Goal: Task Accomplishment & Management: Manage account settings

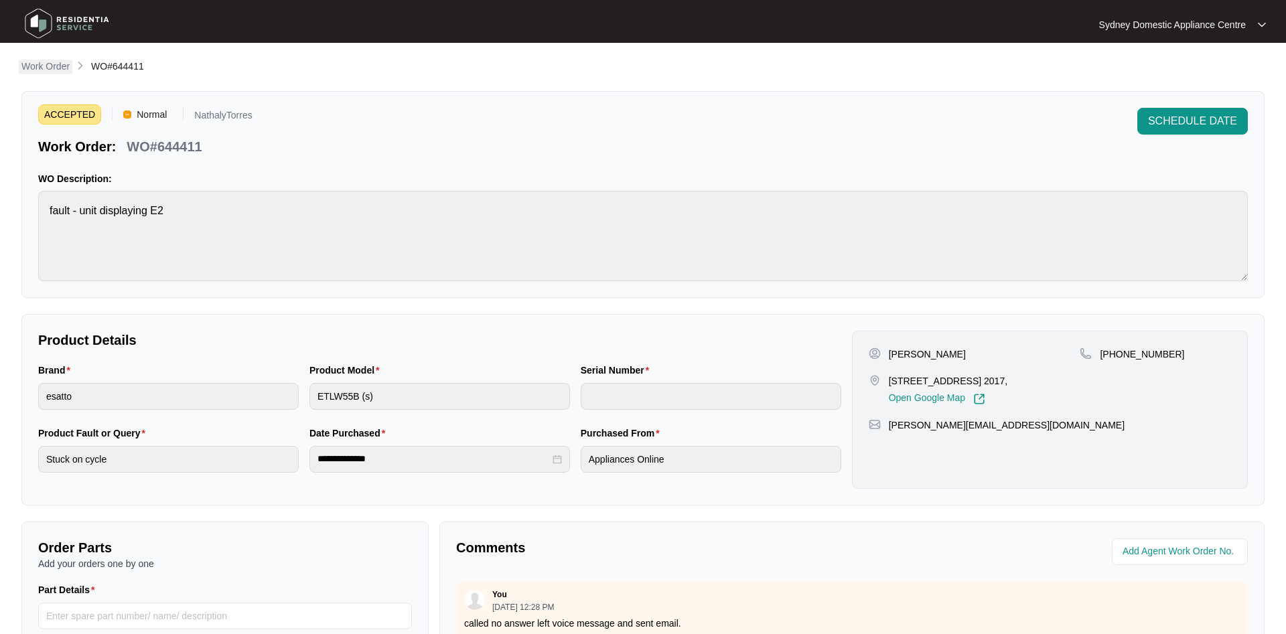
click at [56, 64] on p "Work Order" at bounding box center [45, 66] width 48 height 13
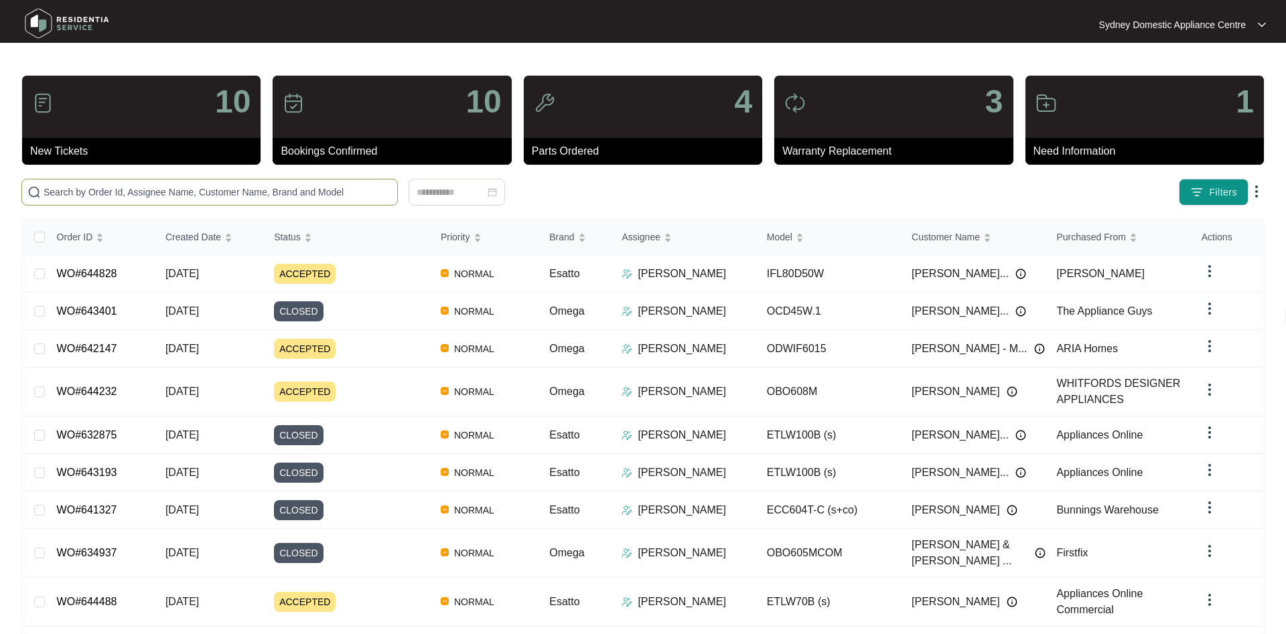
click at [299, 203] on span at bounding box center [209, 192] width 376 height 27
click at [307, 191] on input "text" at bounding box center [218, 192] width 348 height 15
paste input "644828"
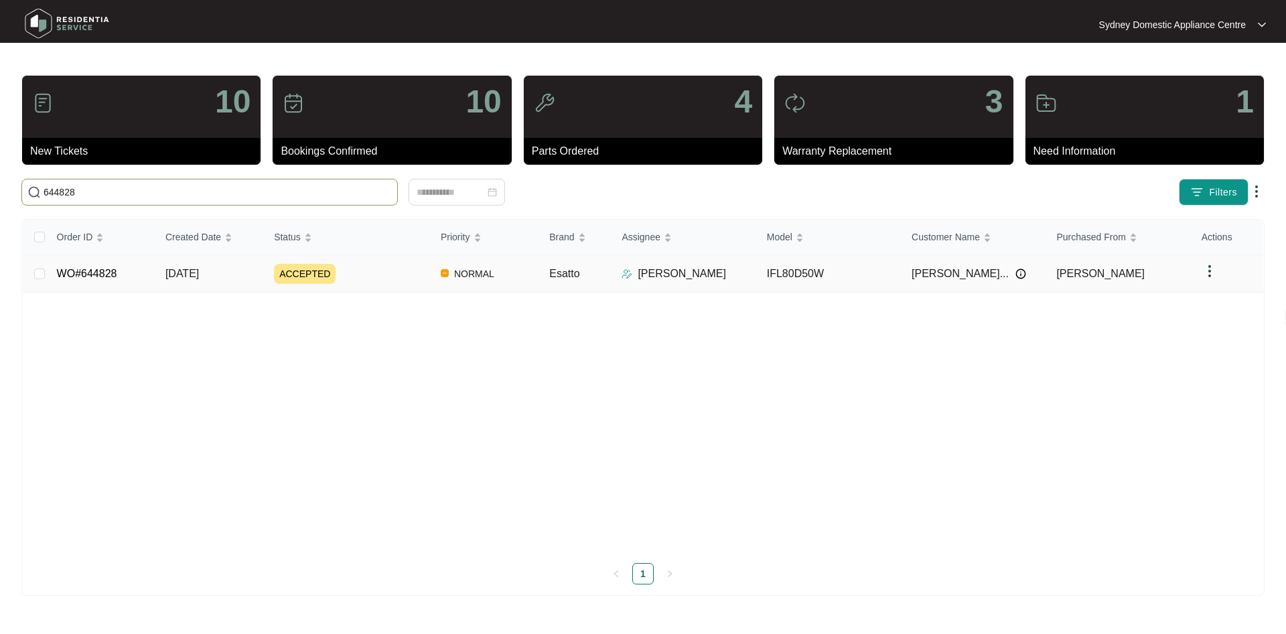
type input "644828"
click at [370, 276] on div "ACCEPTED" at bounding box center [352, 274] width 156 height 20
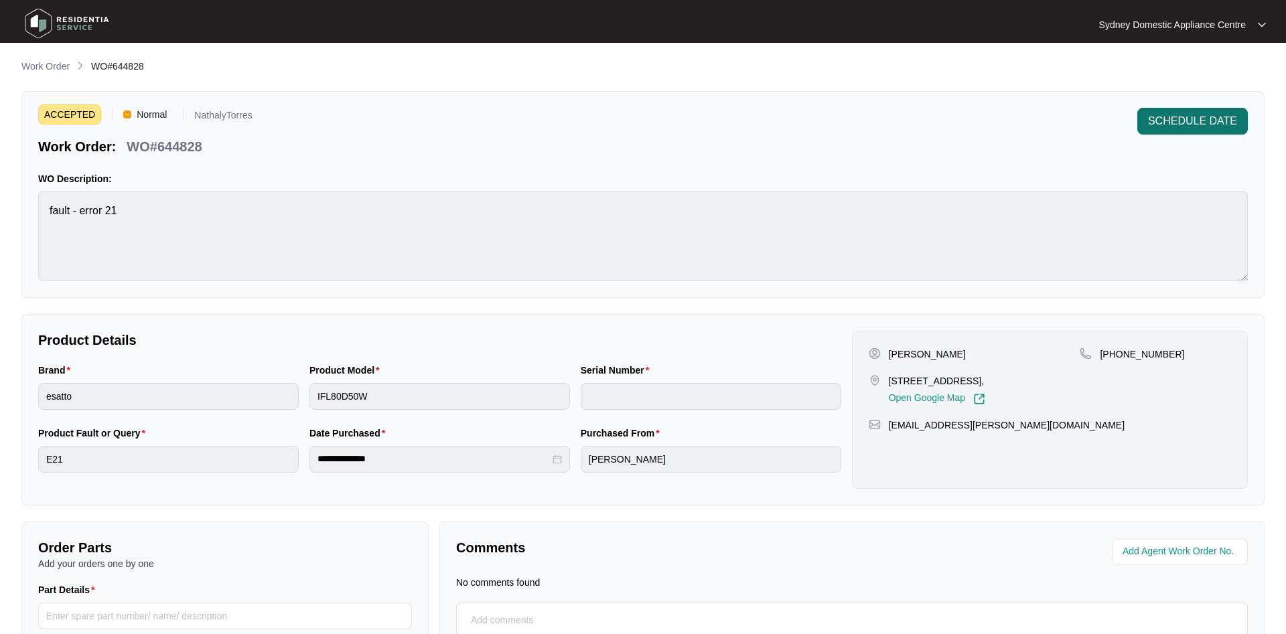
click at [1181, 119] on span "SCHEDULE DATE" at bounding box center [1192, 121] width 89 height 16
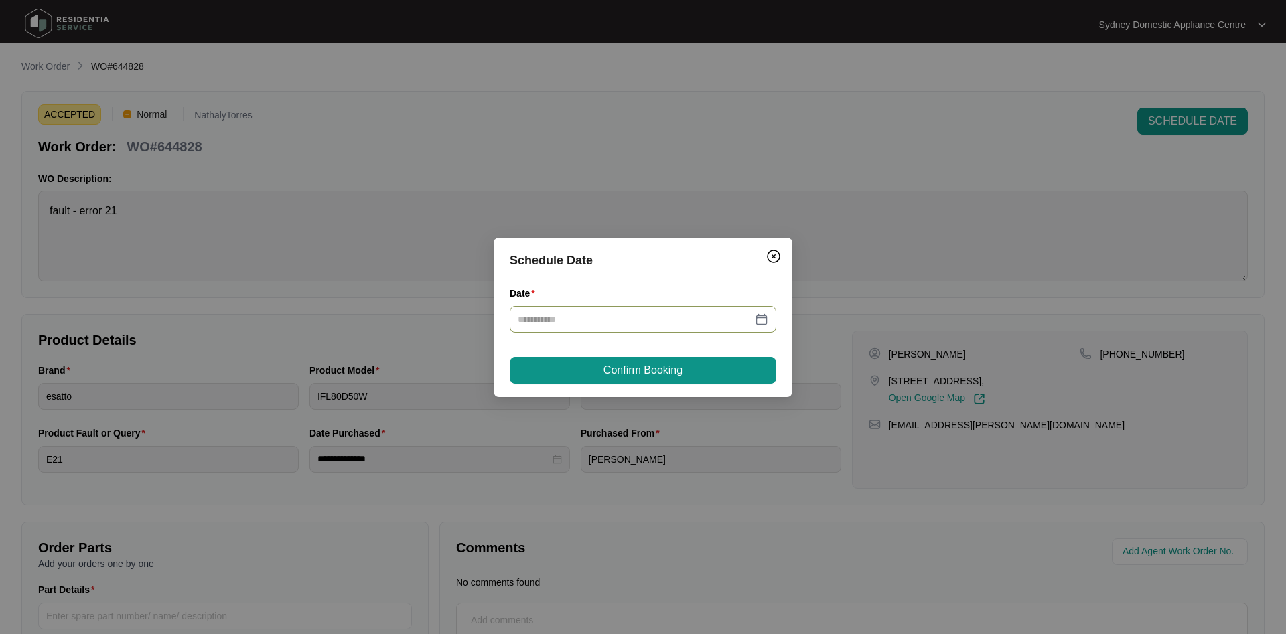
click at [764, 322] on div at bounding box center [643, 319] width 250 height 15
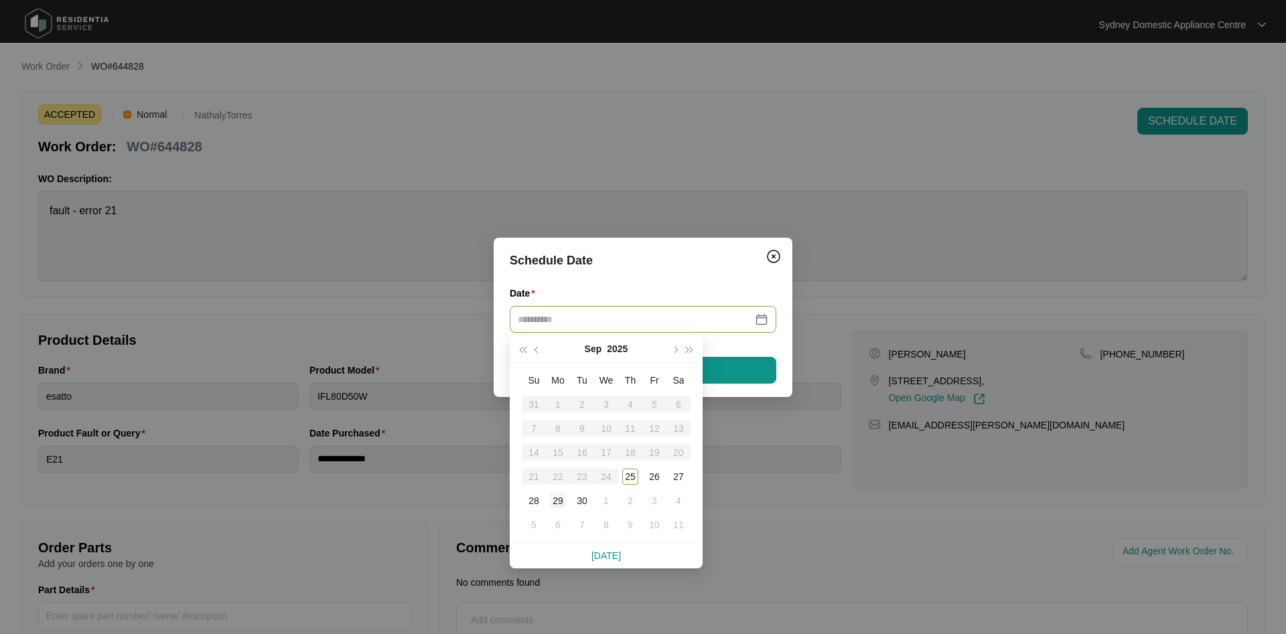
click at [563, 498] on div "29" at bounding box center [558, 501] width 16 height 16
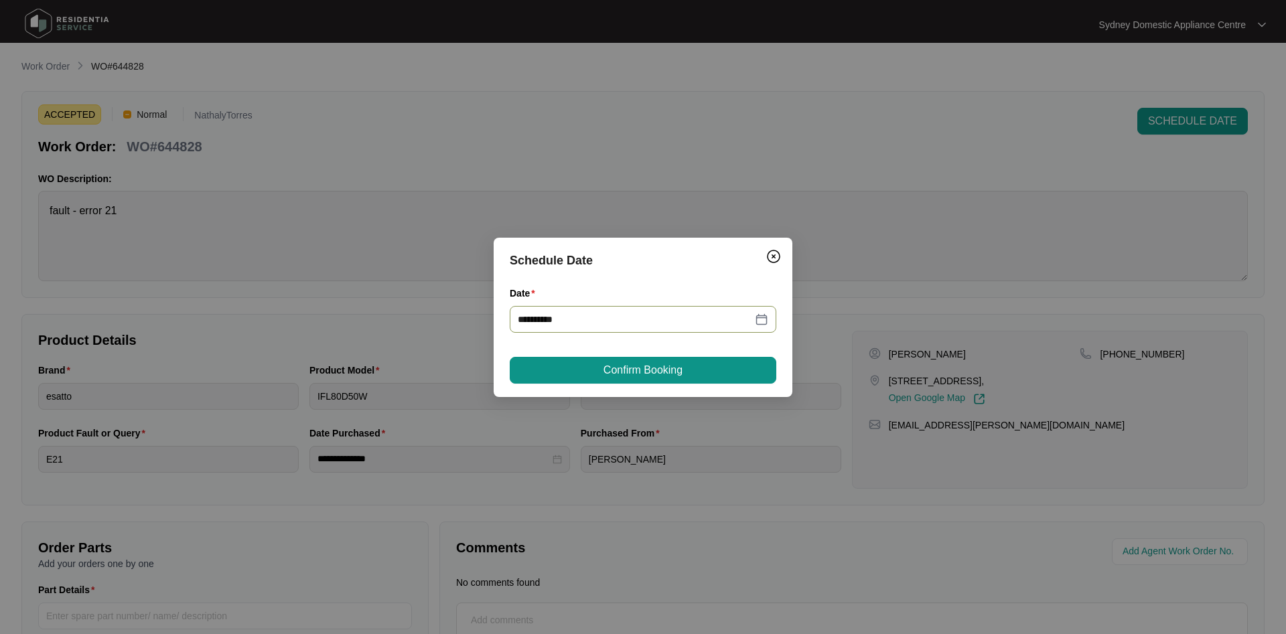
type input "**********"
click at [658, 365] on span "Confirm Booking" at bounding box center [642, 370] width 79 height 16
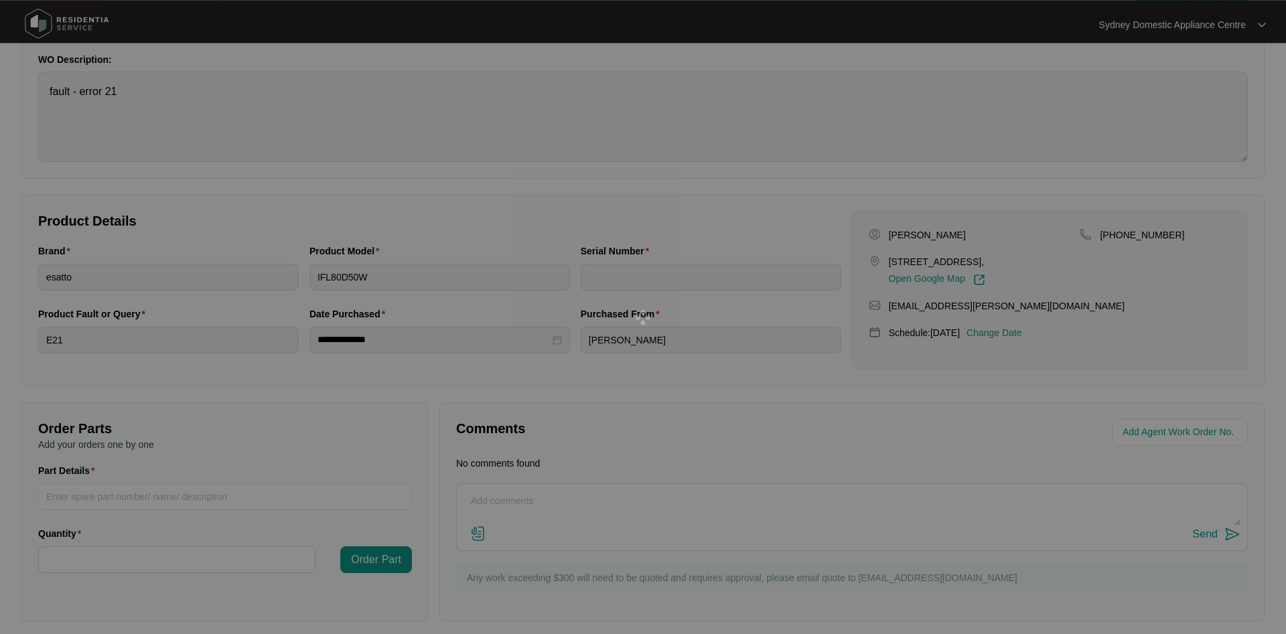
scroll to position [128, 0]
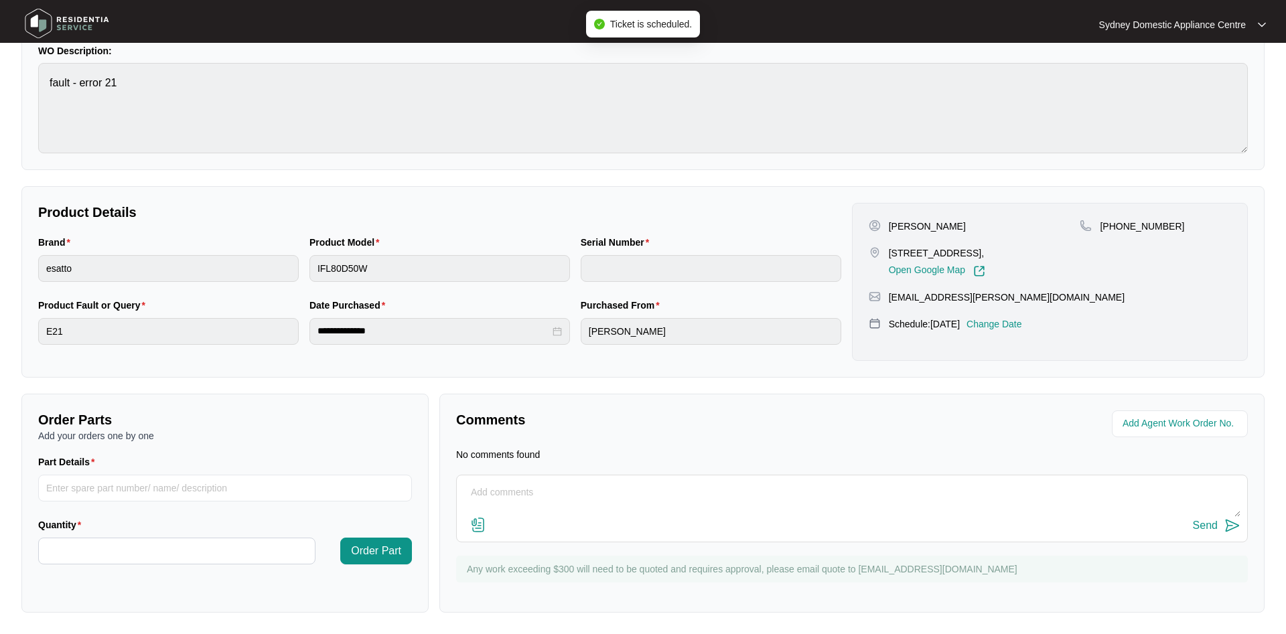
click at [521, 492] on textarea at bounding box center [851, 499] width 777 height 35
type textarea "c"
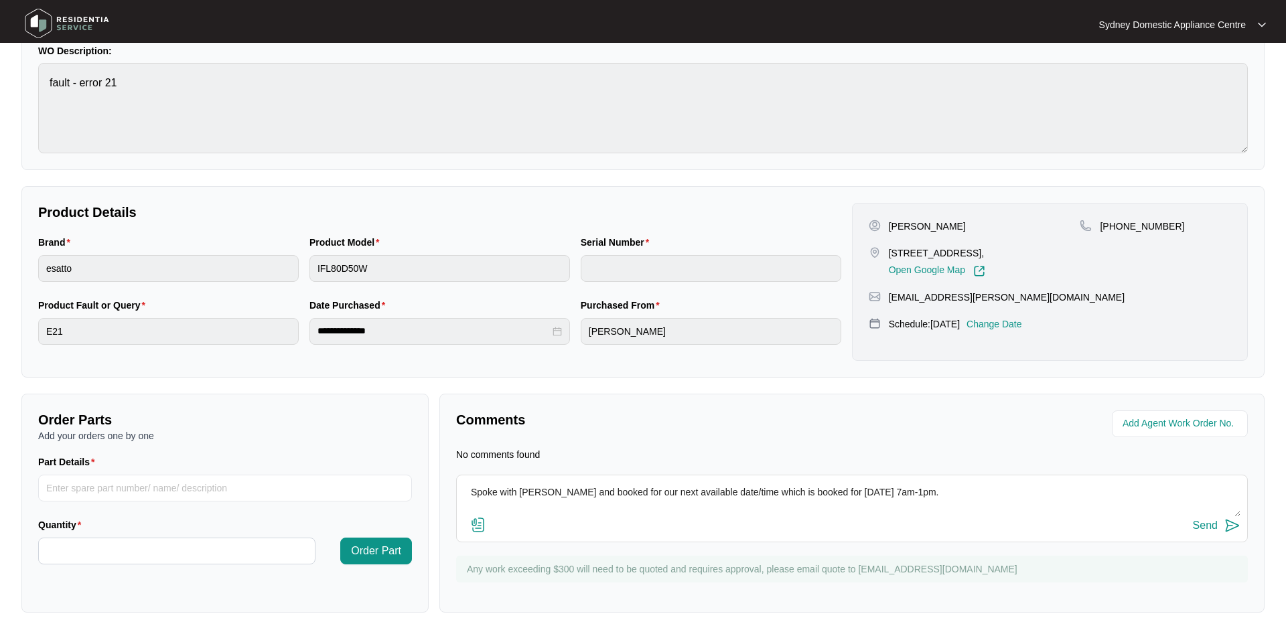
type textarea "Spoke with [PERSON_NAME] and booked for our next available date/time which is b…"
click at [1217, 528] on div "Send" at bounding box center [1205, 526] width 25 height 12
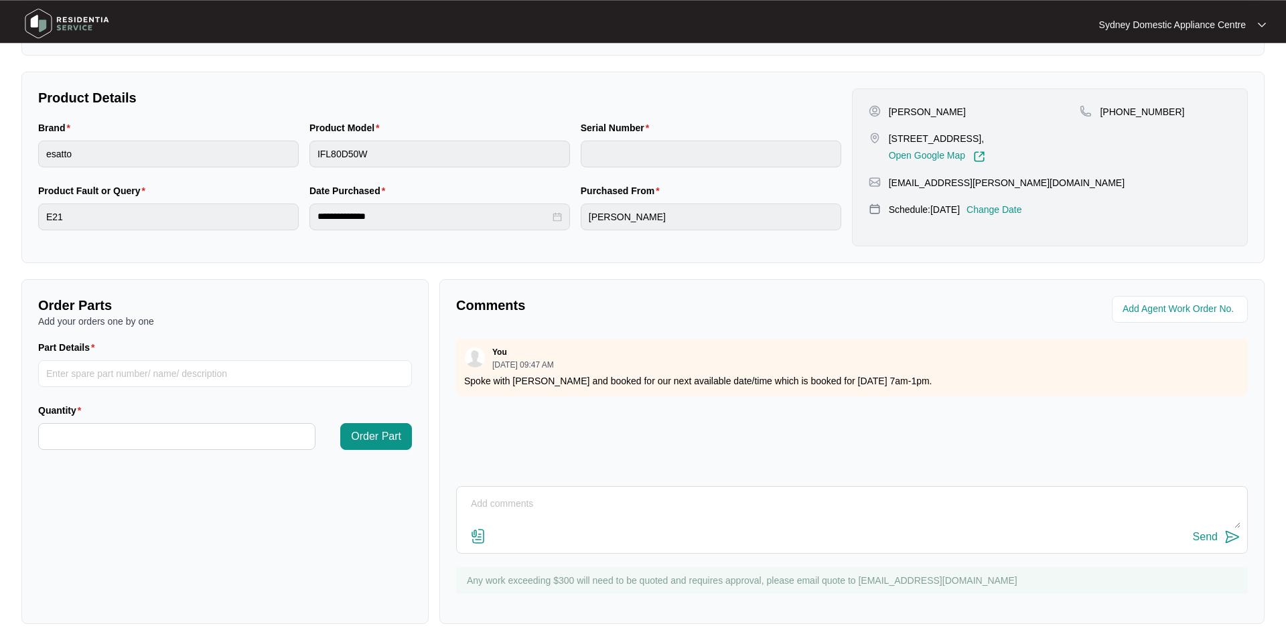
scroll to position [254, 0]
